Goal: Find specific page/section: Find specific page/section

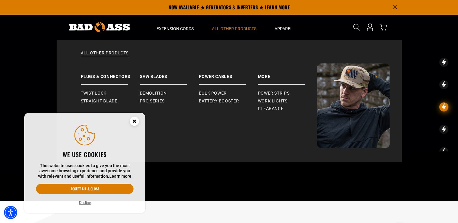
click at [233, 27] on span "All Other Products" at bounding box center [234, 28] width 44 height 5
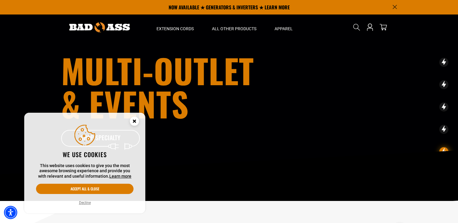
click at [133, 120] on icon "Close this option" at bounding box center [134, 121] width 2 height 2
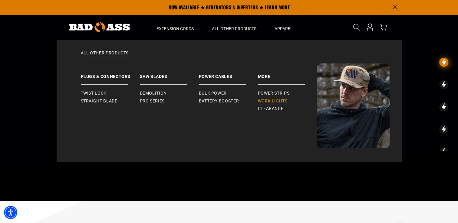
click at [267, 100] on span "Work Lights" at bounding box center [273, 101] width 30 height 5
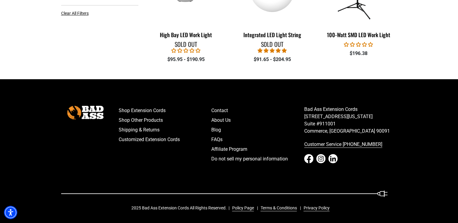
scroll to position [235, 0]
